Goal: Transaction & Acquisition: Purchase product/service

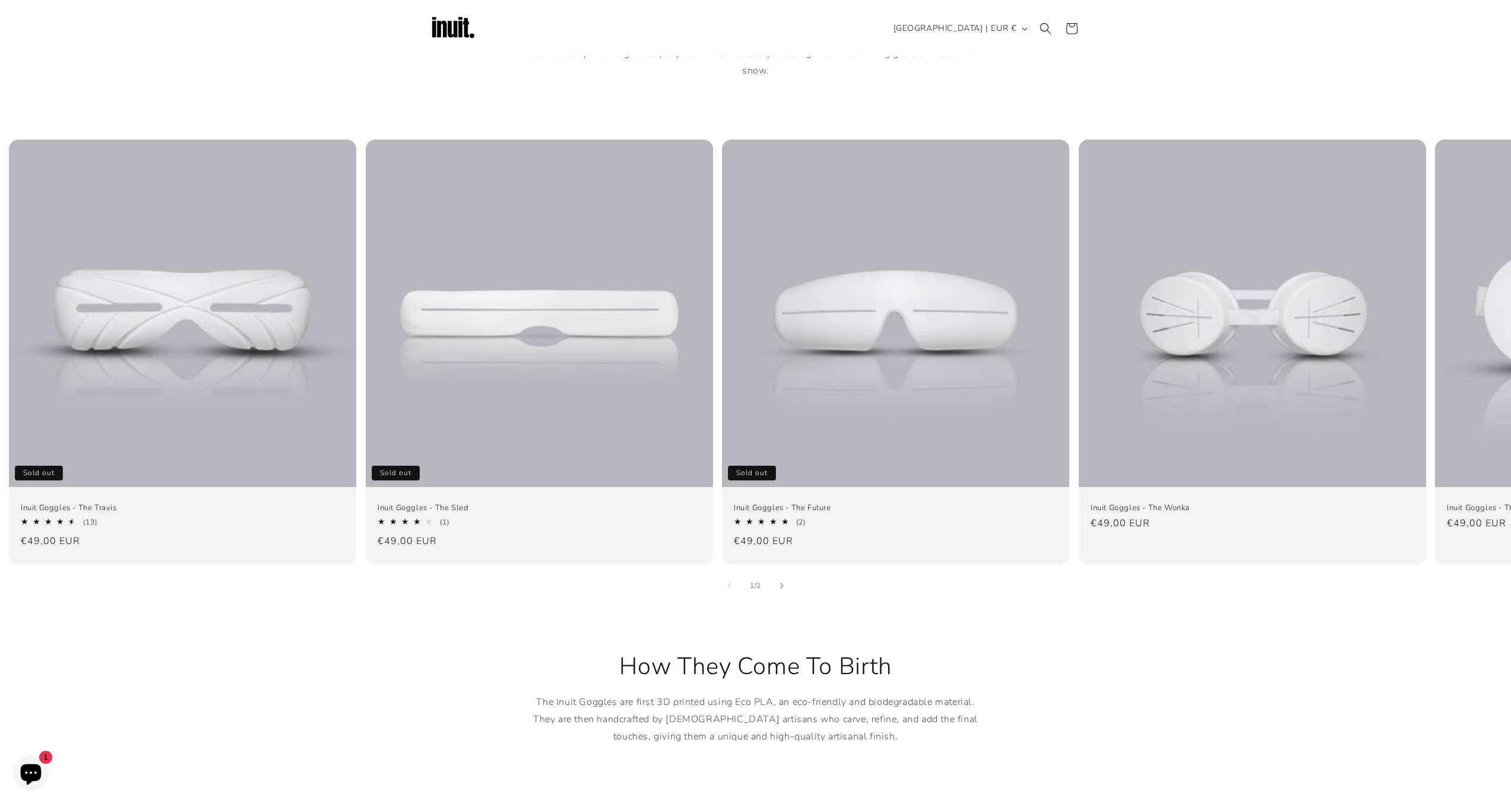
scroll to position [679, 0]
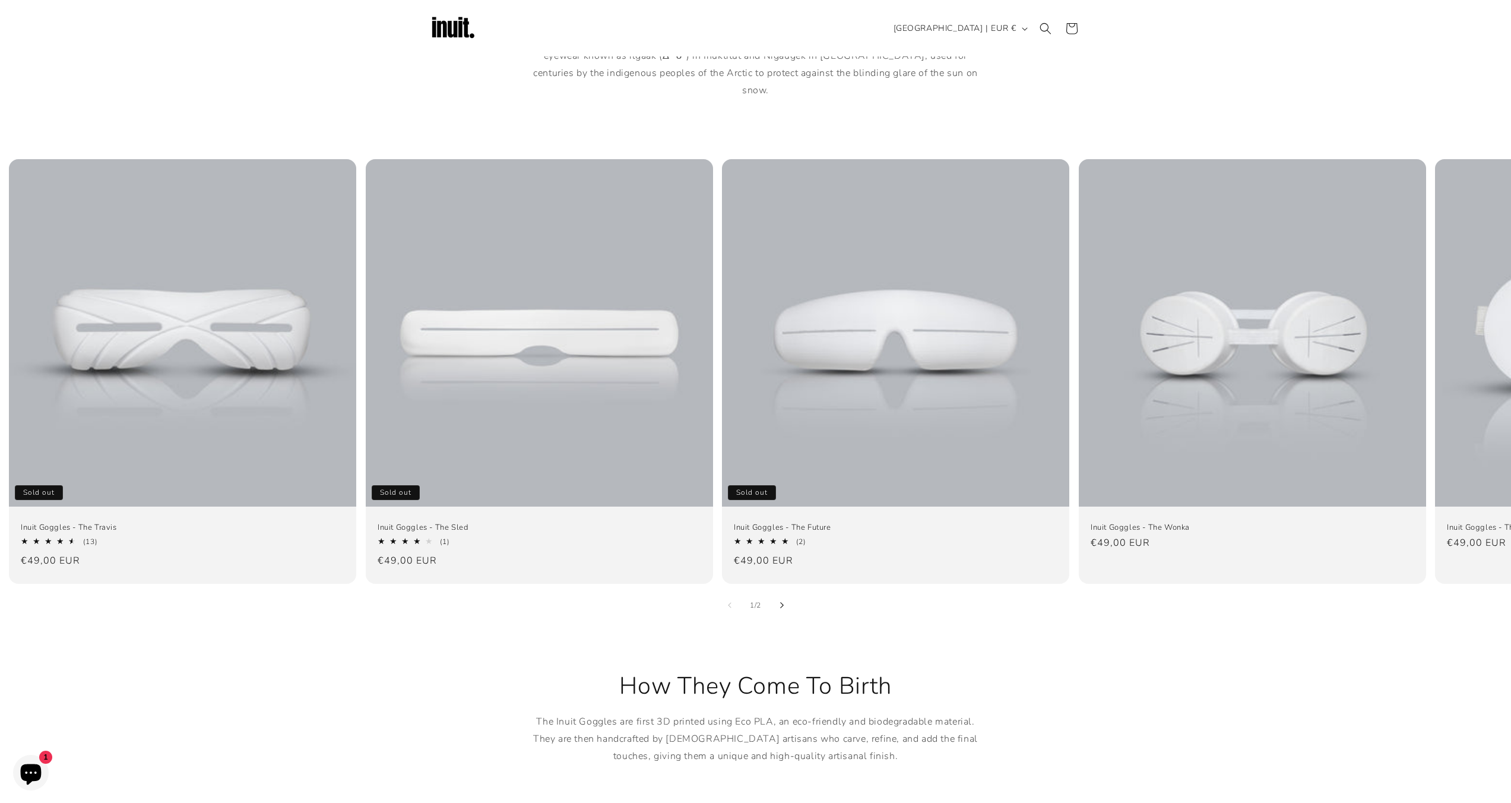
click at [784, 592] on button "Slide right" at bounding box center [782, 605] width 26 height 26
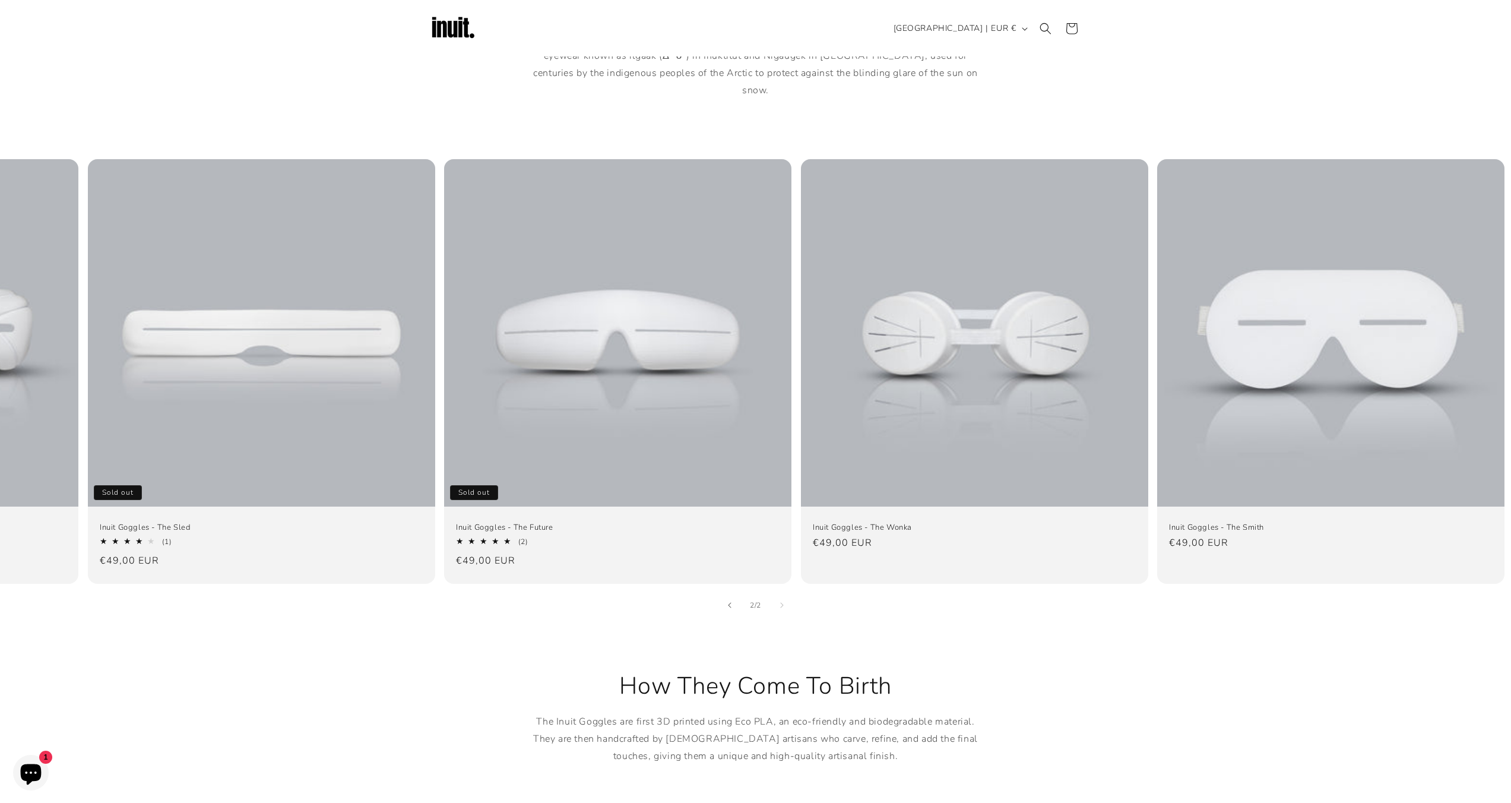
scroll to position [0, 280]
click at [731, 593] on button "Slide left" at bounding box center [730, 605] width 26 height 26
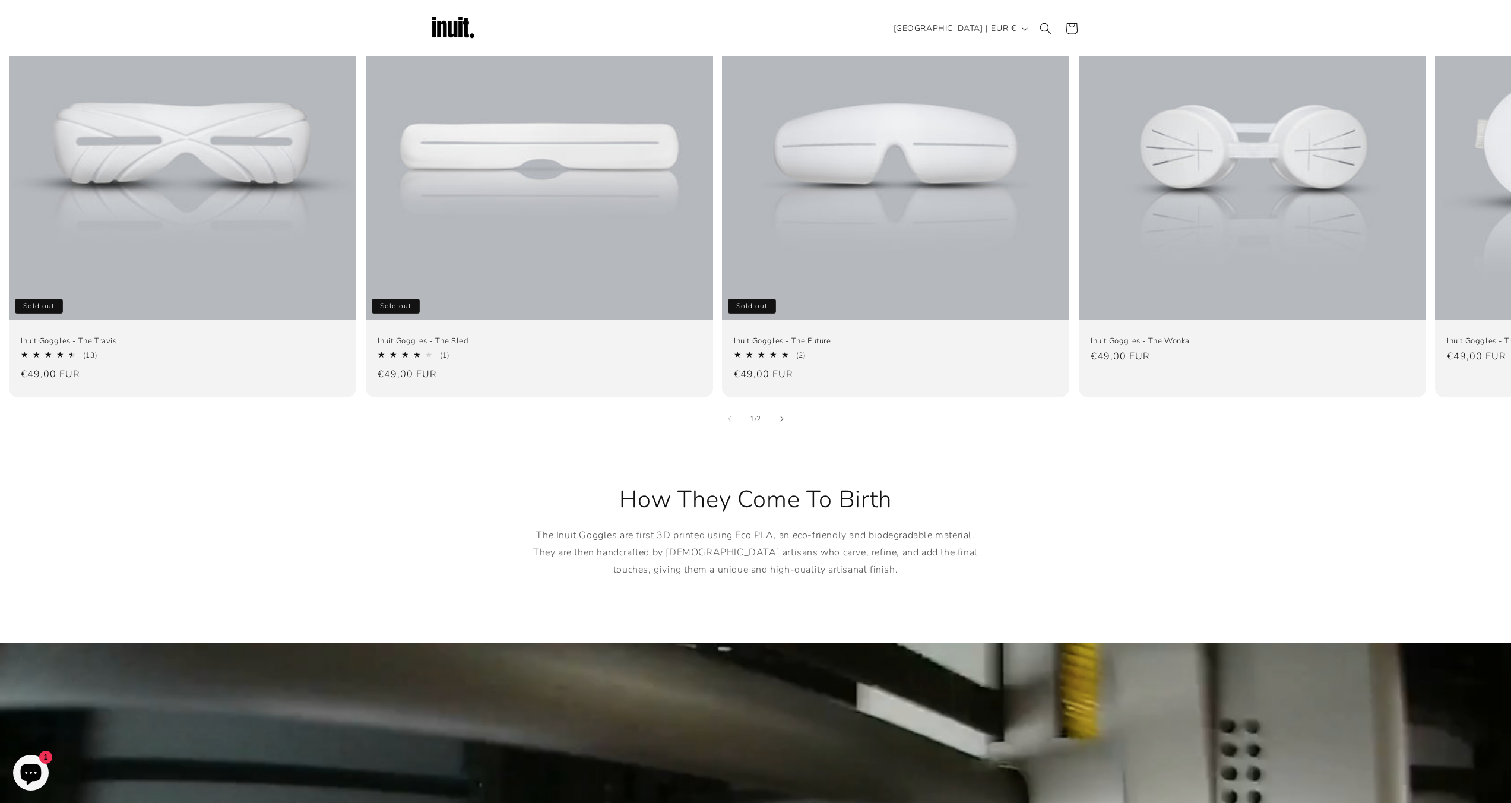
scroll to position [0, 0]
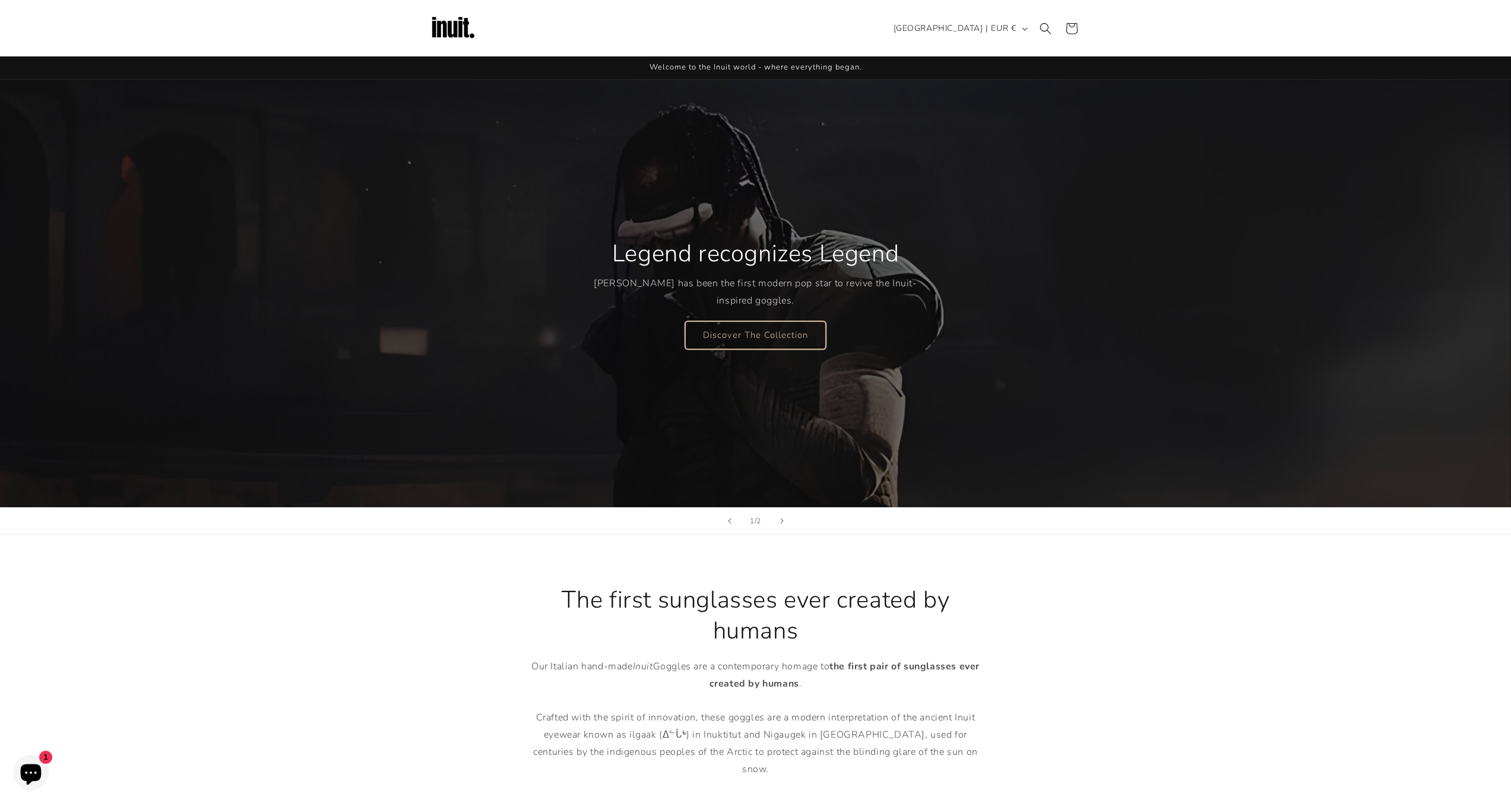
click at [764, 333] on link "Discover The Collection" at bounding box center [755, 335] width 141 height 28
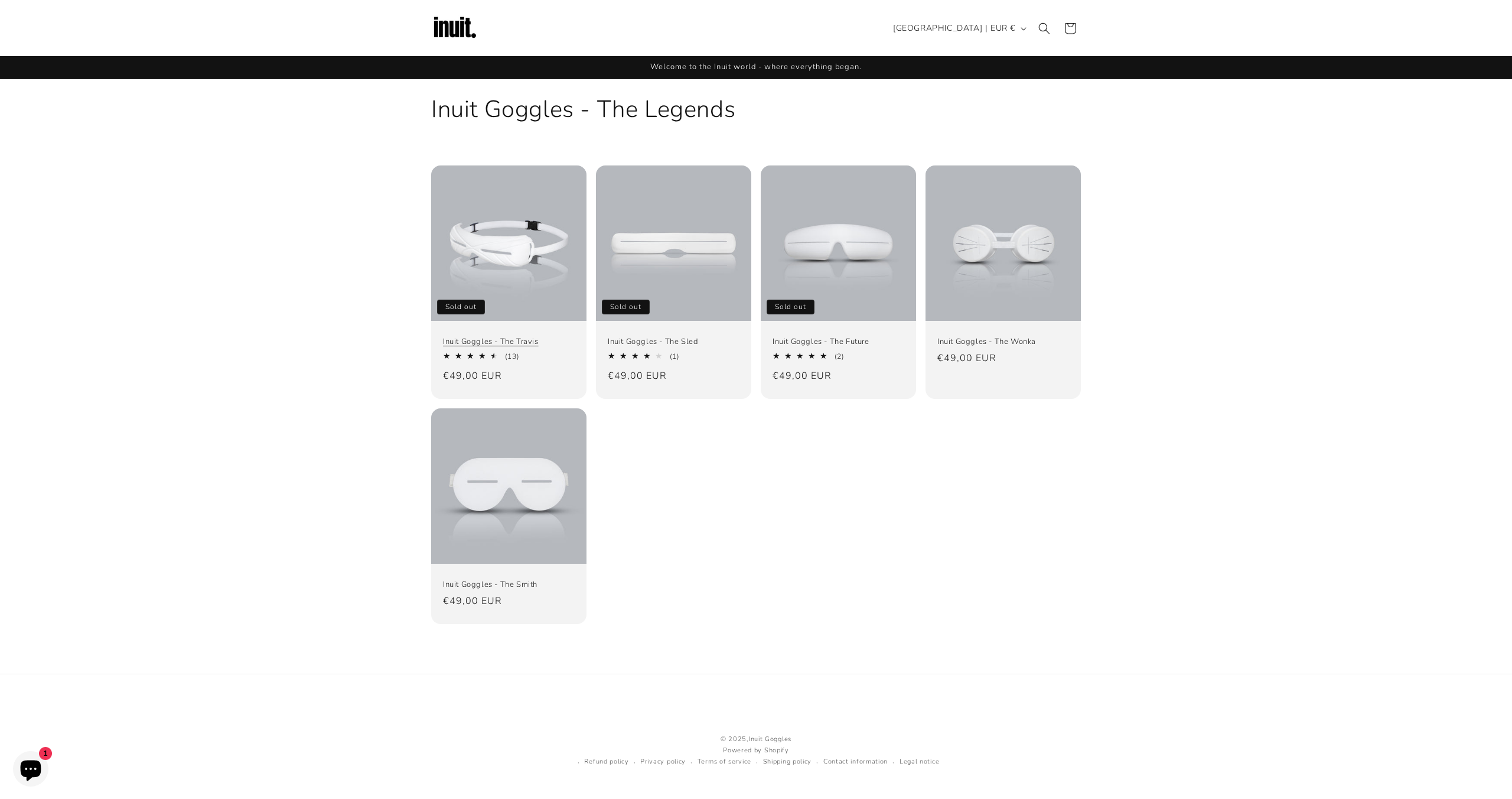
click at [522, 336] on link "Inuit Goggles - The Travis" at bounding box center [508, 341] width 131 height 10
